Goal: Task Accomplishment & Management: Use online tool/utility

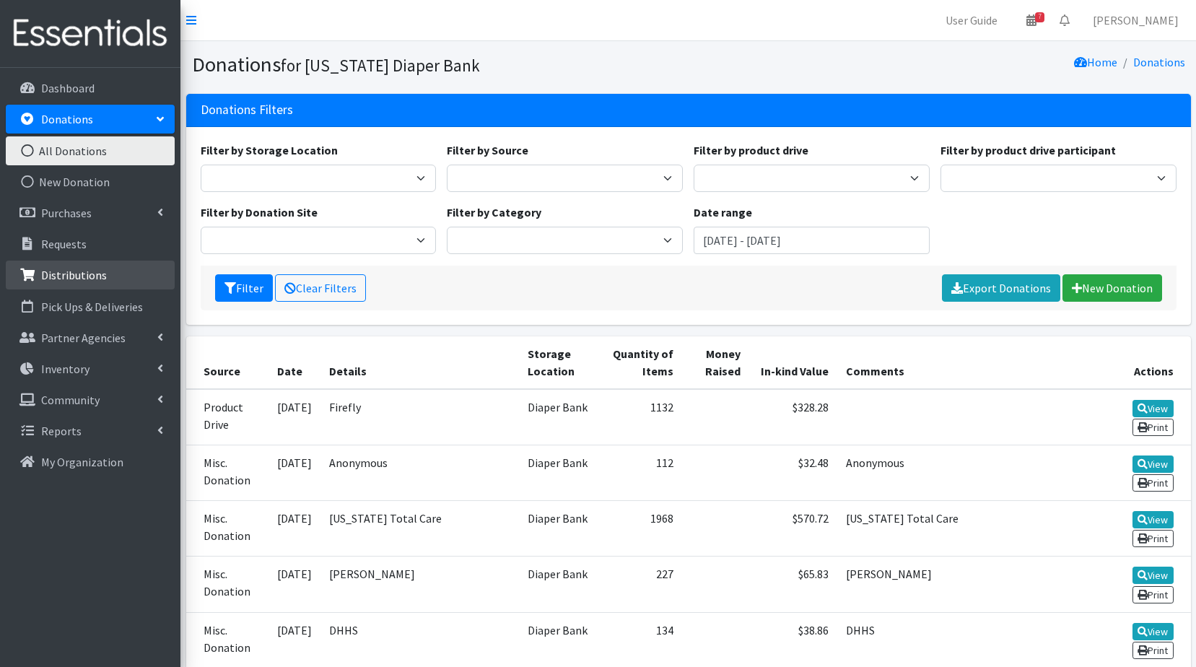
click at [82, 277] on p "Distributions" at bounding box center [74, 275] width 66 height 14
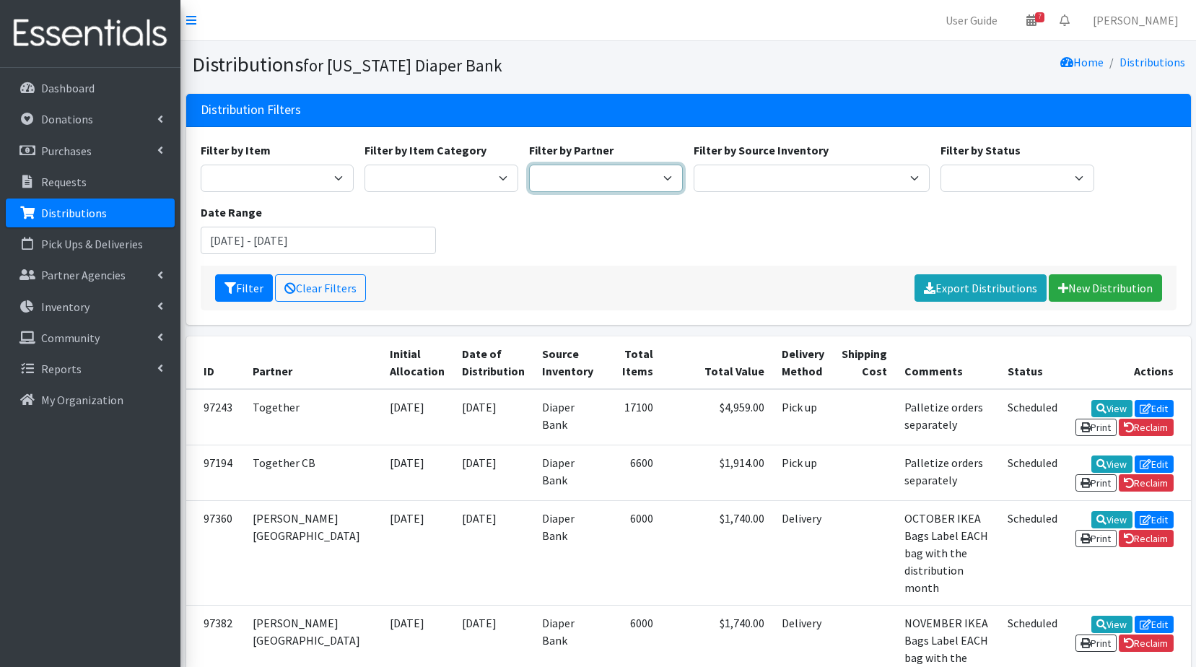
click at [593, 185] on select "Abide A Mother's Love [PERSON_NAME] Area Refugee Taskforce Big Brothers Big Sis…" at bounding box center [606, 178] width 154 height 27
select select "4636"
click at [529, 165] on select "Abide A Mother's Love [PERSON_NAME] Area Refugee Taskforce Big Brothers Big Sis…" at bounding box center [606, 178] width 154 height 27
click at [343, 248] on input "[DATE] - [DATE]" at bounding box center [319, 240] width 236 height 27
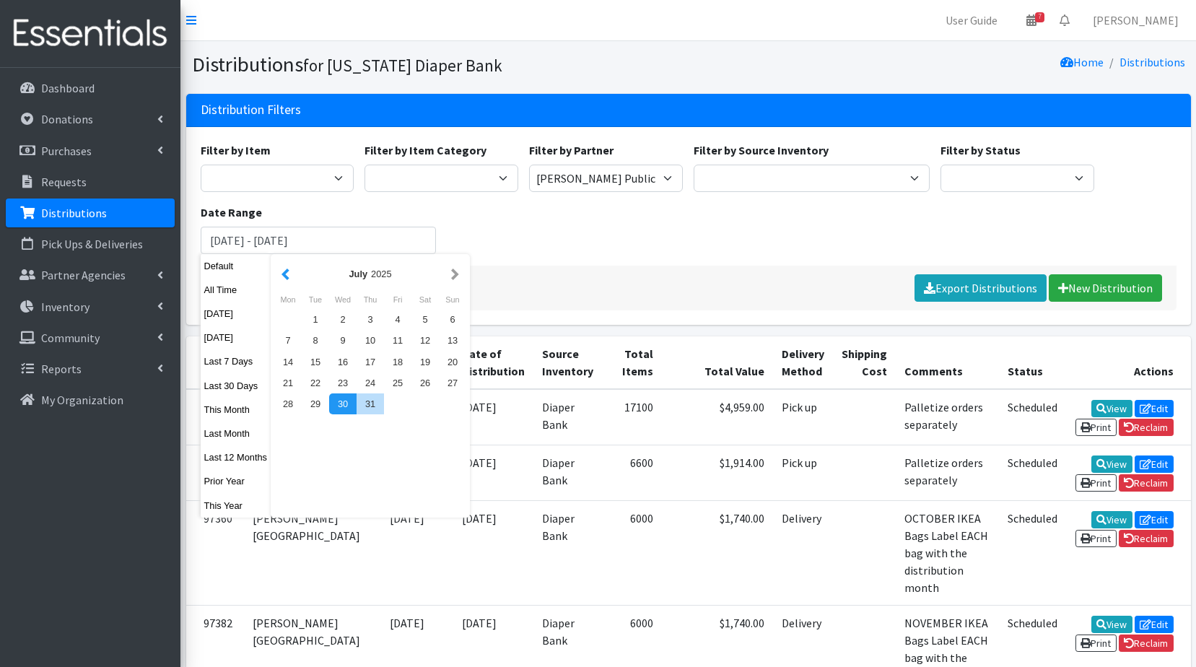
click at [283, 272] on button "button" at bounding box center [285, 274] width 15 height 18
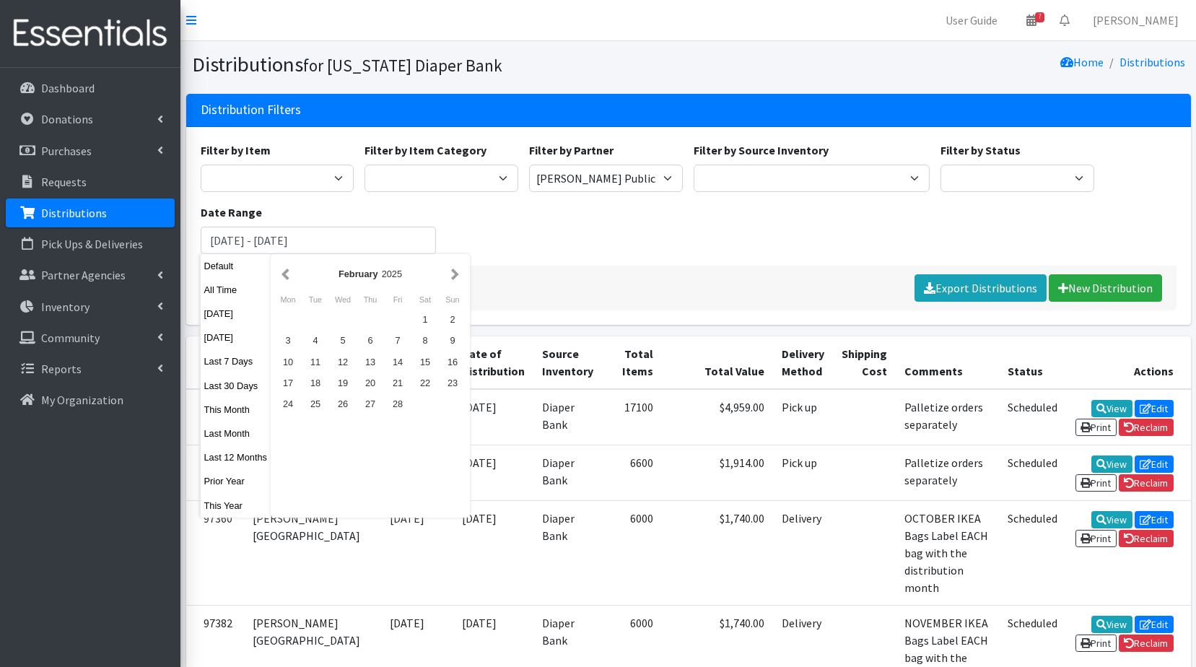
click at [283, 272] on button "button" at bounding box center [285, 274] width 15 height 18
click at [319, 323] on div "1" at bounding box center [315, 319] width 27 height 21
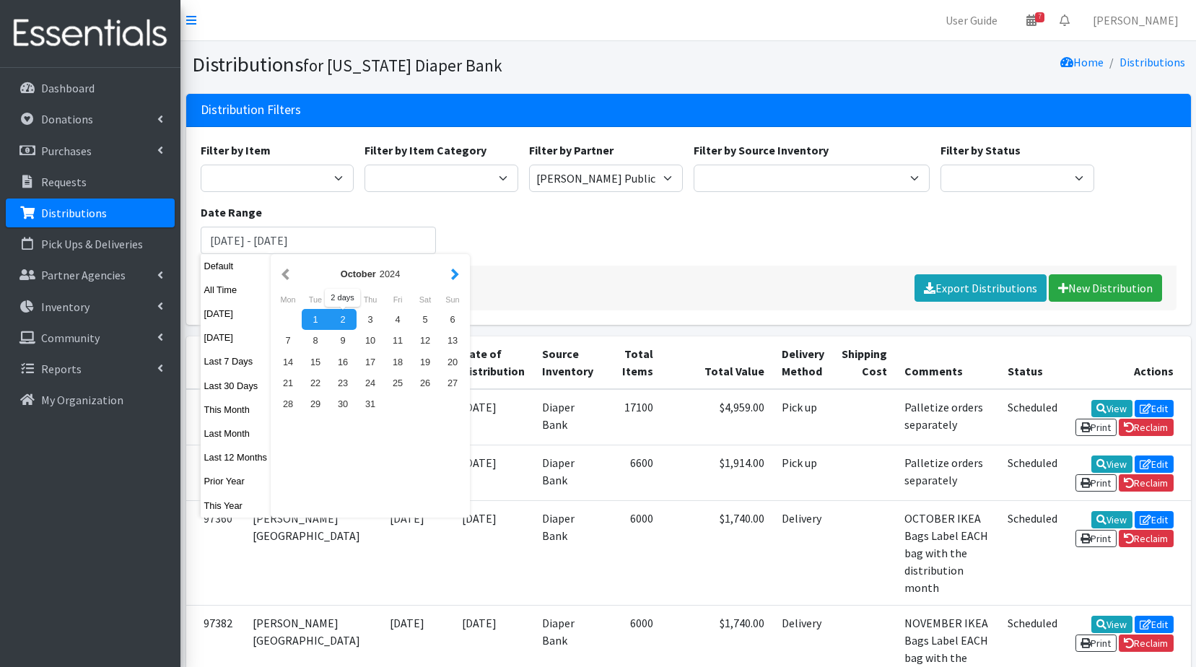
click at [454, 274] on button "button" at bounding box center [454, 274] width 15 height 18
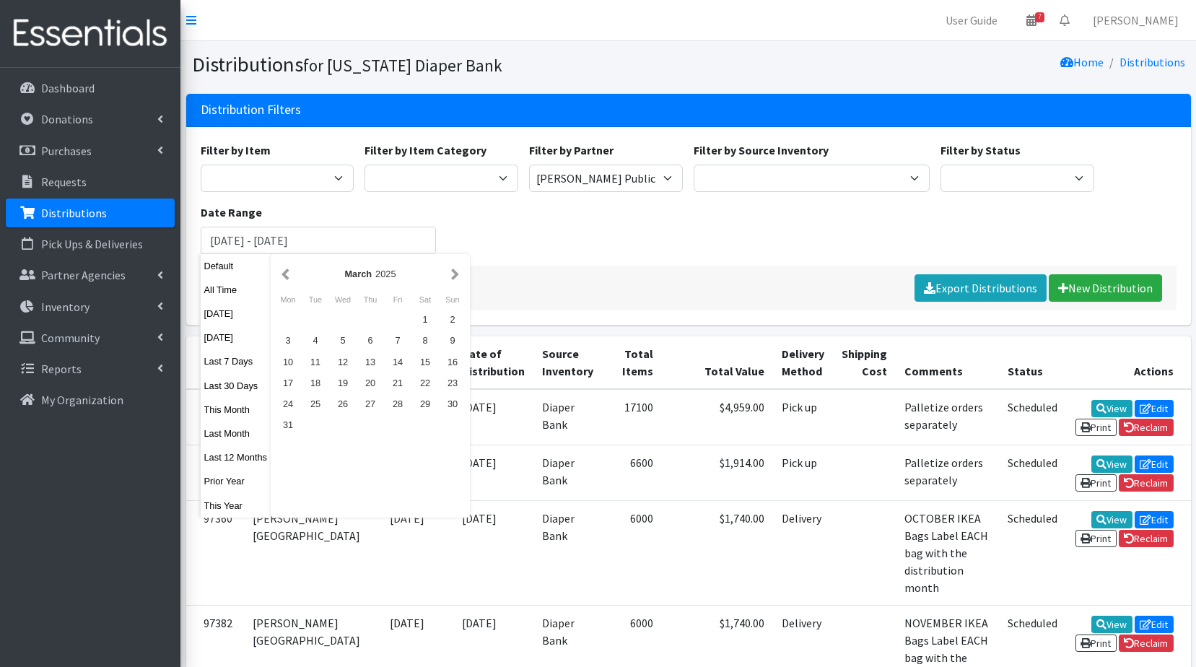
click at [454, 274] on button "button" at bounding box center [454, 274] width 15 height 18
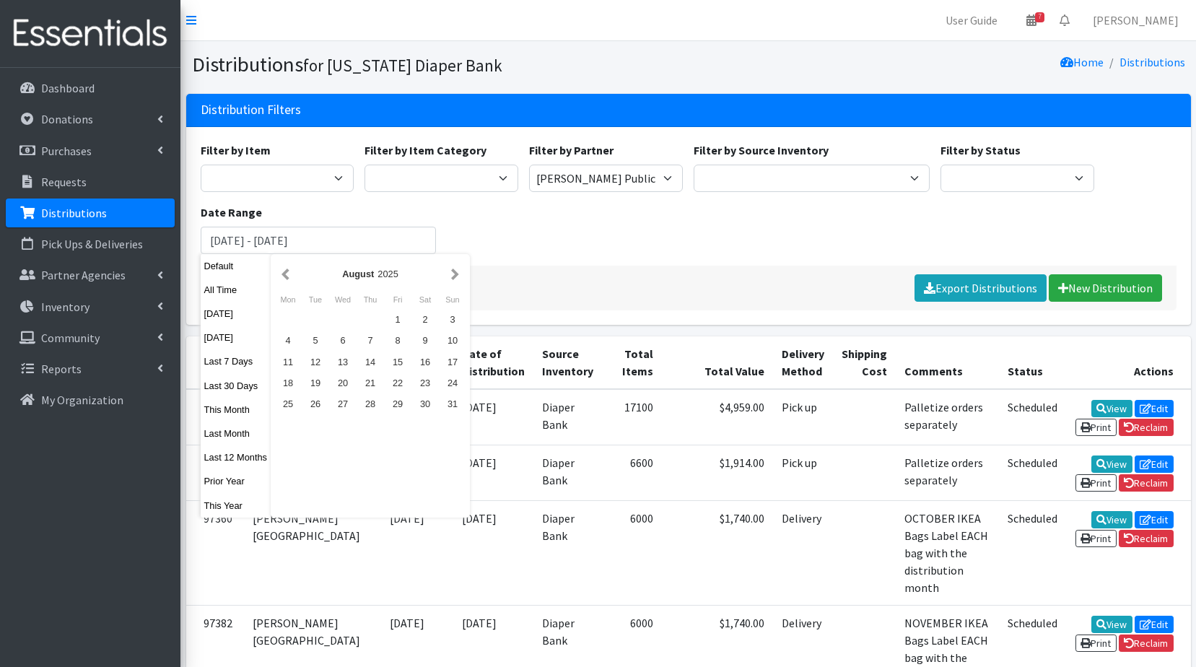
click at [454, 274] on button "button" at bounding box center [454, 274] width 15 height 18
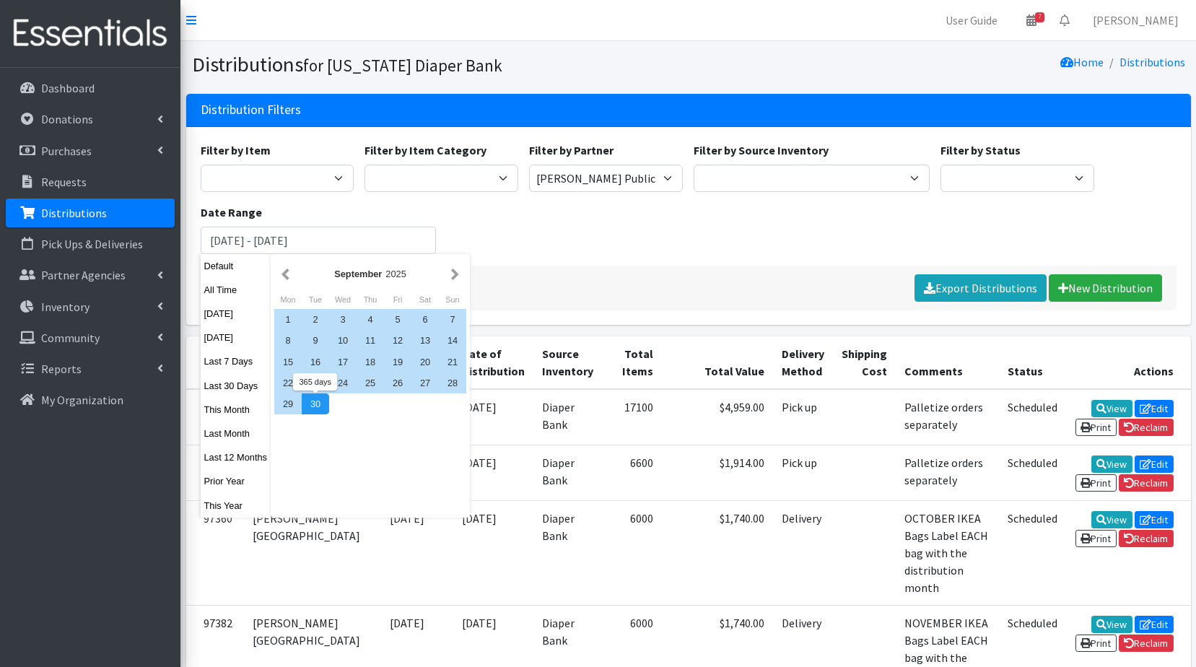
click at [319, 403] on div "30" at bounding box center [315, 403] width 27 height 21
type input "[DATE] - [DATE]"
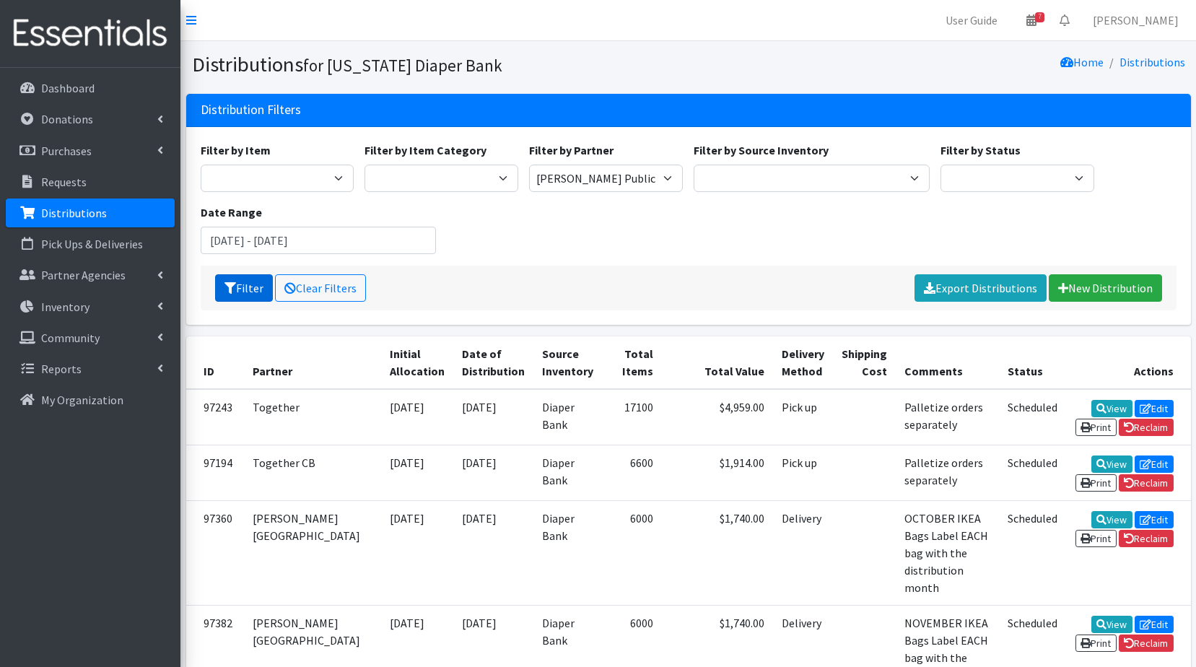
click at [242, 294] on button "Filter" at bounding box center [244, 287] width 58 height 27
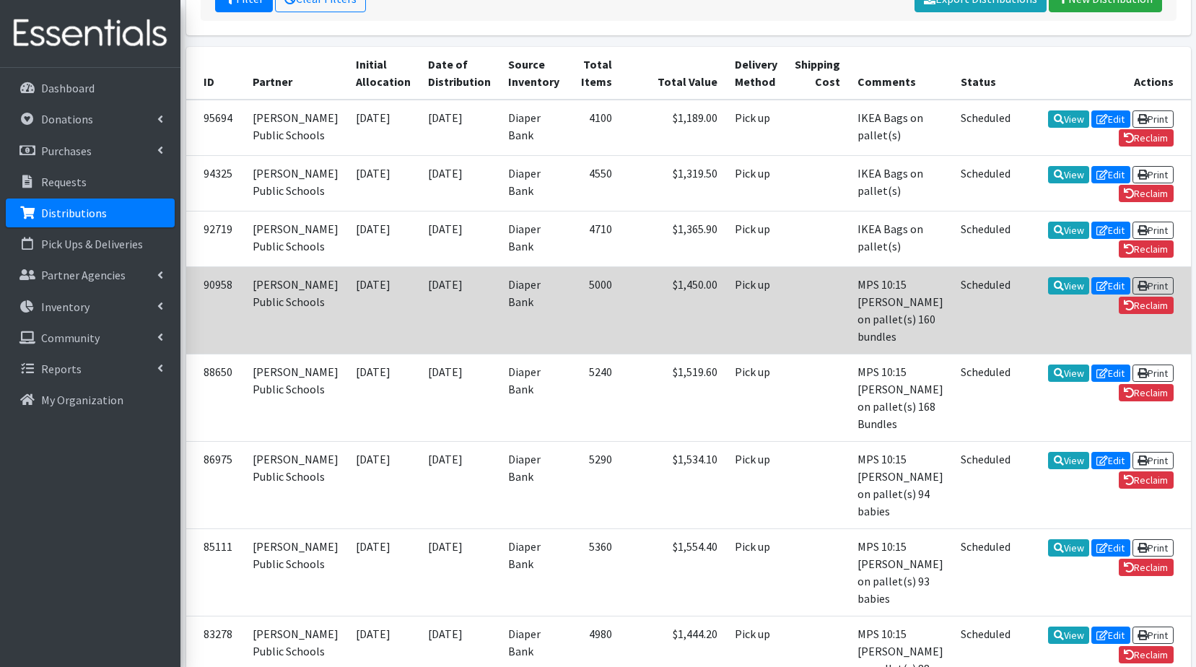
scroll to position [257, 0]
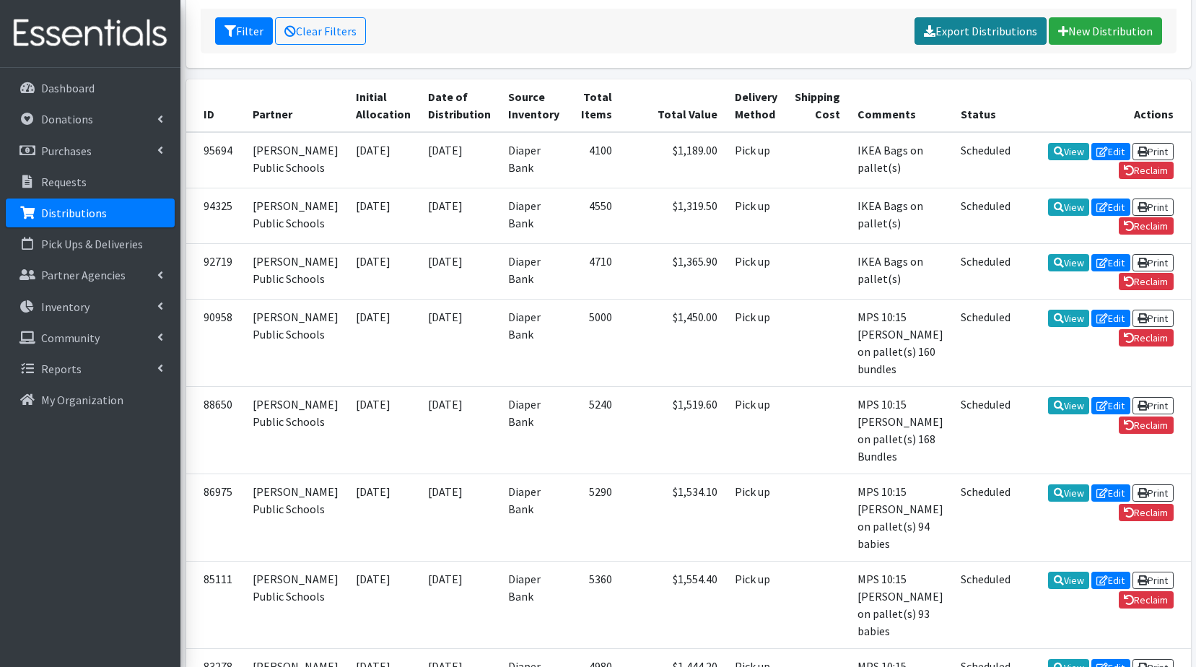
click at [980, 25] on link "Export Distributions" at bounding box center [980, 30] width 132 height 27
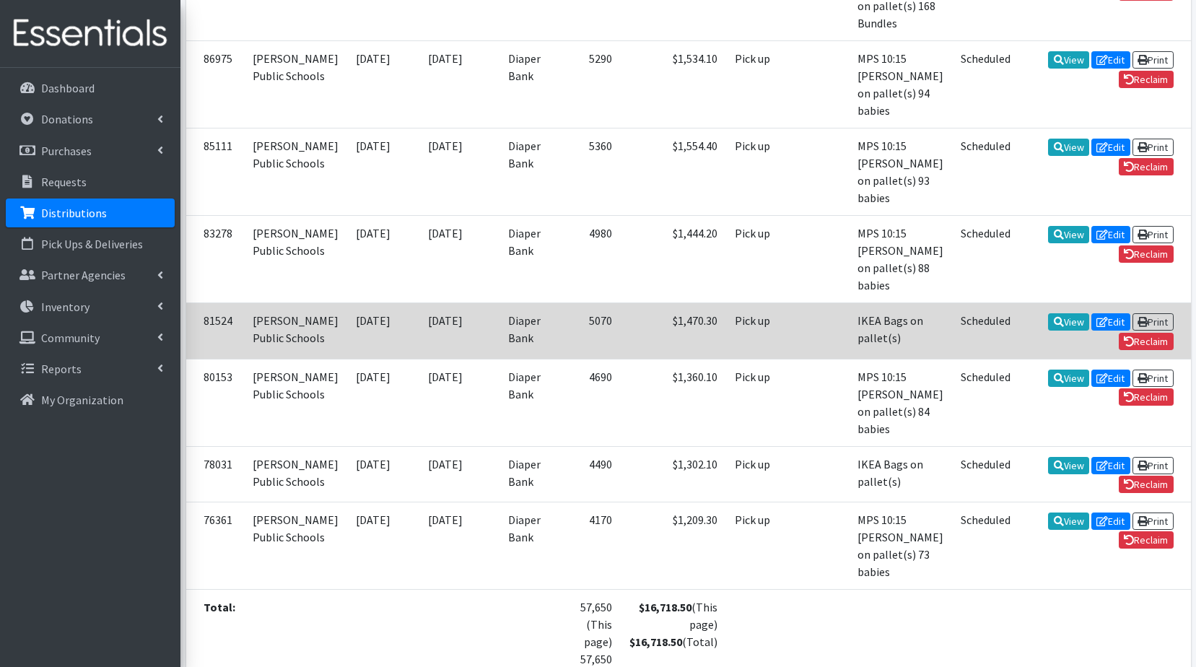
scroll to position [906, 0]
